Goal: Task Accomplishment & Management: Use online tool/utility

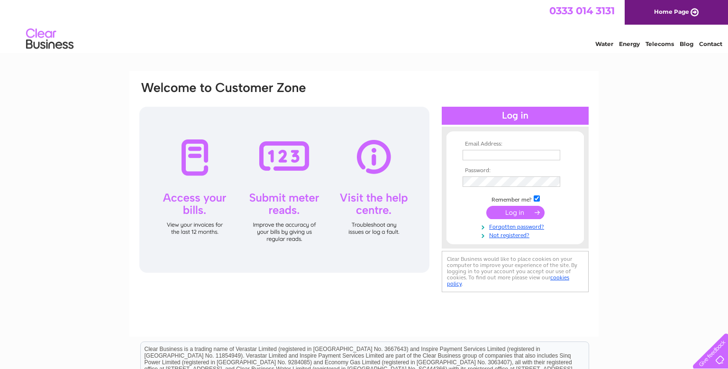
type input "[EMAIL_ADDRESS][DOMAIN_NAME]"
click at [502, 210] on input "submit" at bounding box center [515, 212] width 58 height 13
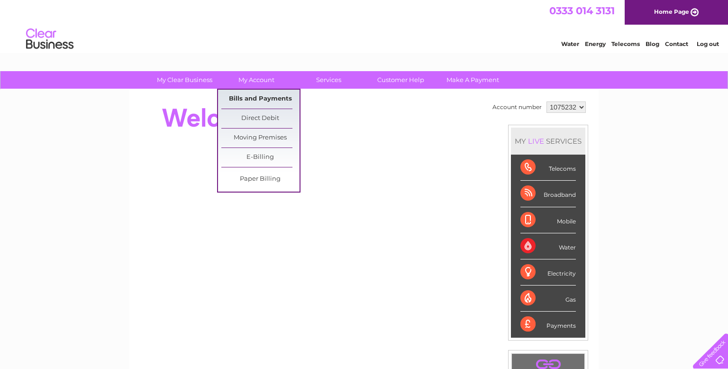
click at [260, 99] on link "Bills and Payments" at bounding box center [260, 99] width 78 height 19
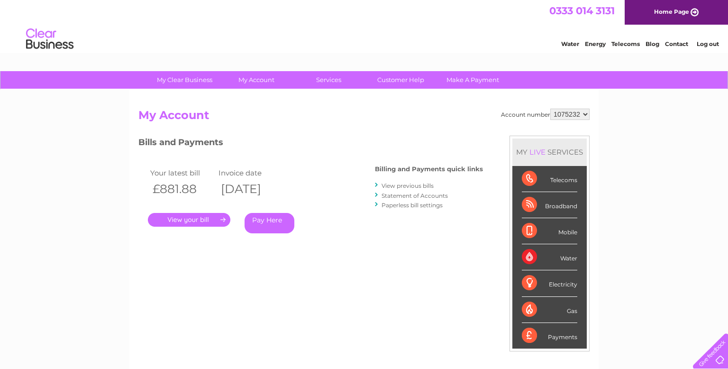
click at [193, 223] on link "." at bounding box center [189, 220] width 82 height 14
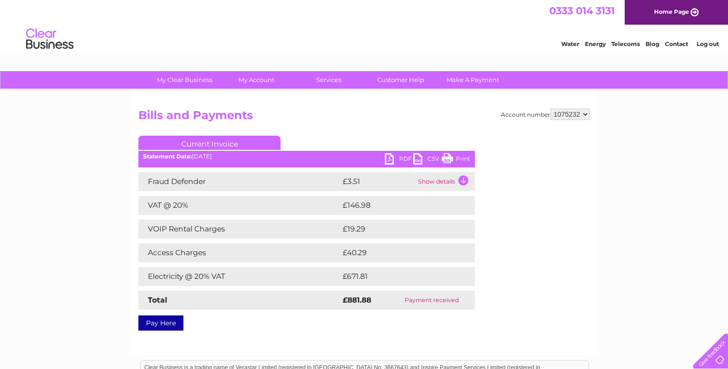
click at [710, 43] on link "Log out" at bounding box center [708, 43] width 22 height 7
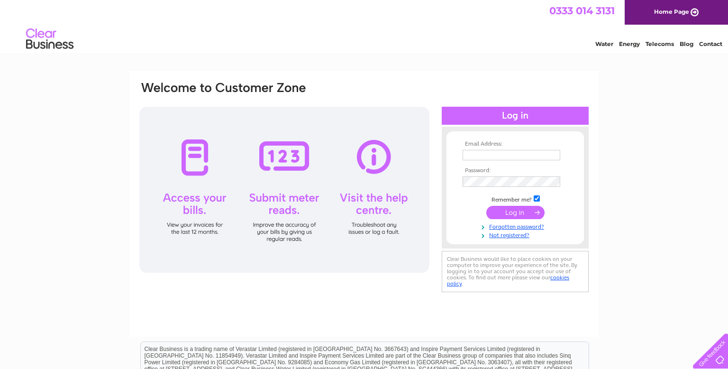
type input "nemocfon@yahoo.com"
click at [510, 212] on input "submit" at bounding box center [515, 212] width 58 height 13
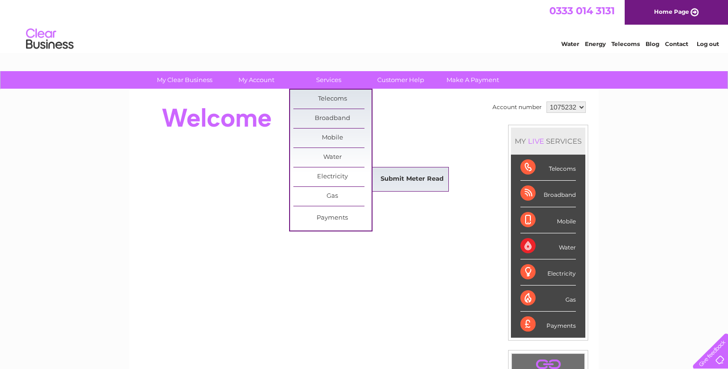
click at [402, 176] on link "Submit Meter Read" at bounding box center [412, 179] width 78 height 19
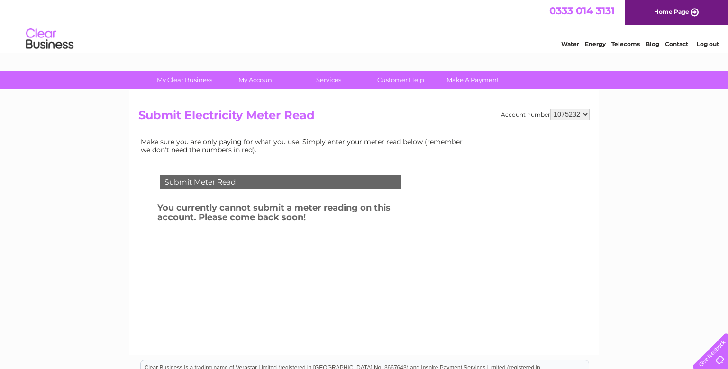
click at [699, 43] on link "Log out" at bounding box center [708, 43] width 22 height 7
